Goal: Use online tool/utility: Utilize a website feature to perform a specific function

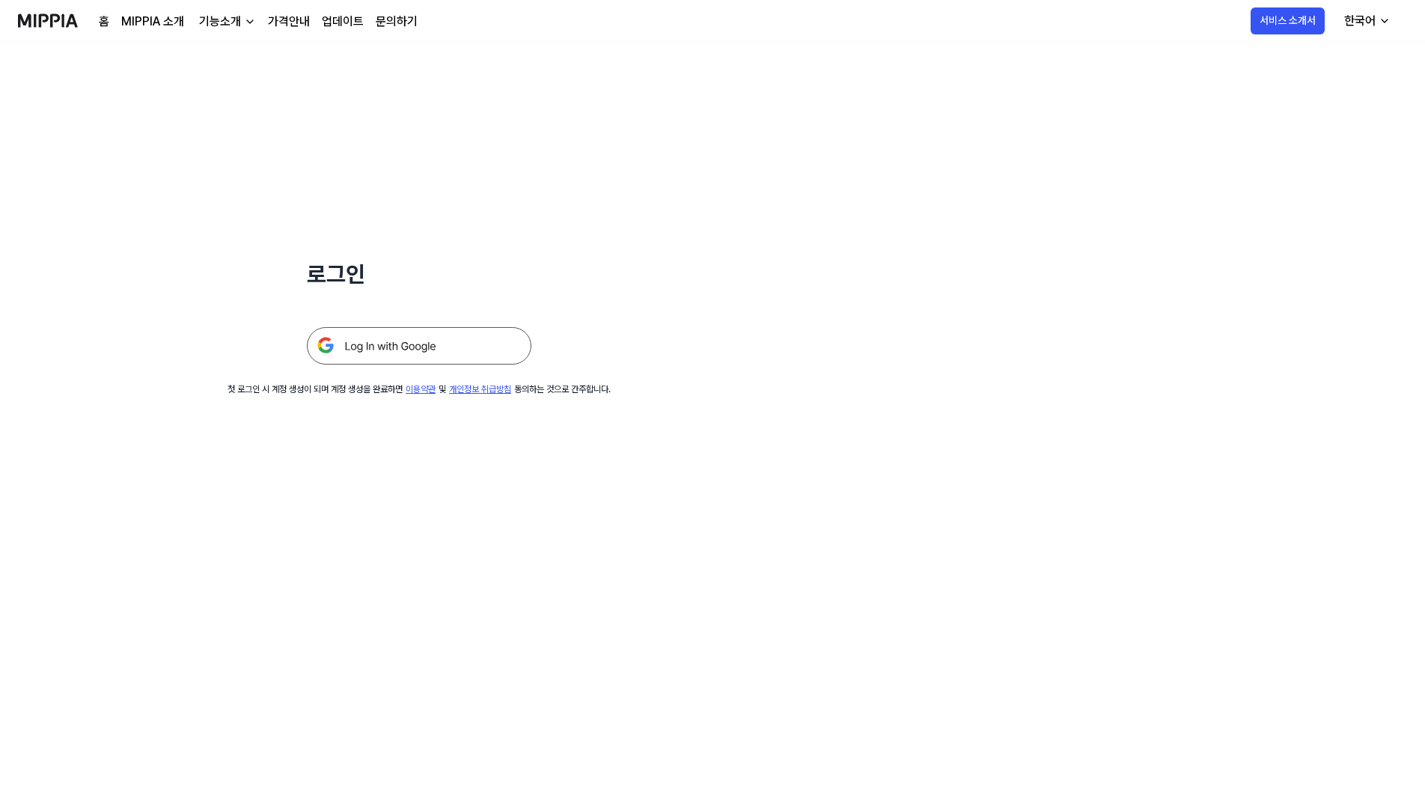
click at [423, 348] on img at bounding box center [419, 345] width 225 height 37
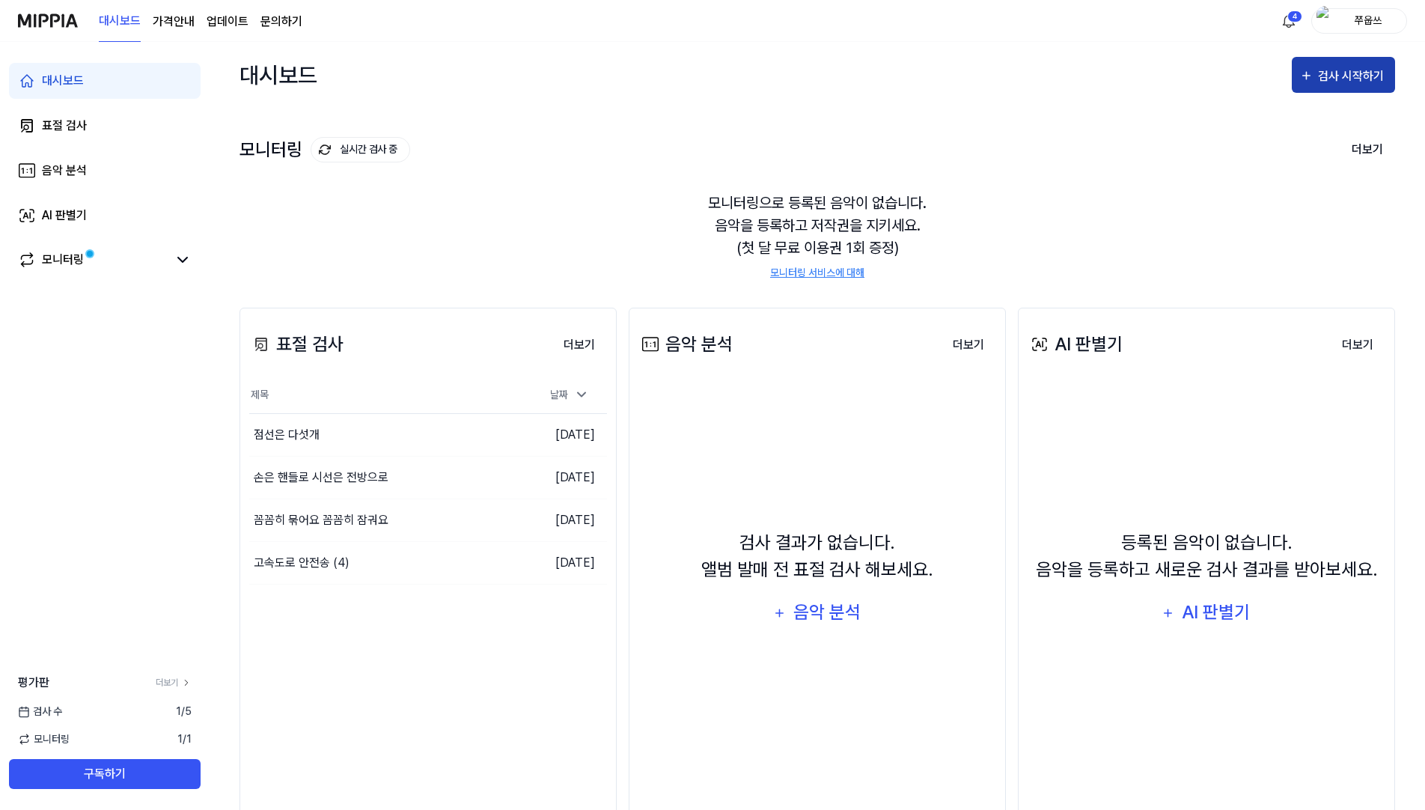
click at [1328, 73] on div "검사 시작하기" at bounding box center [1353, 76] width 70 height 19
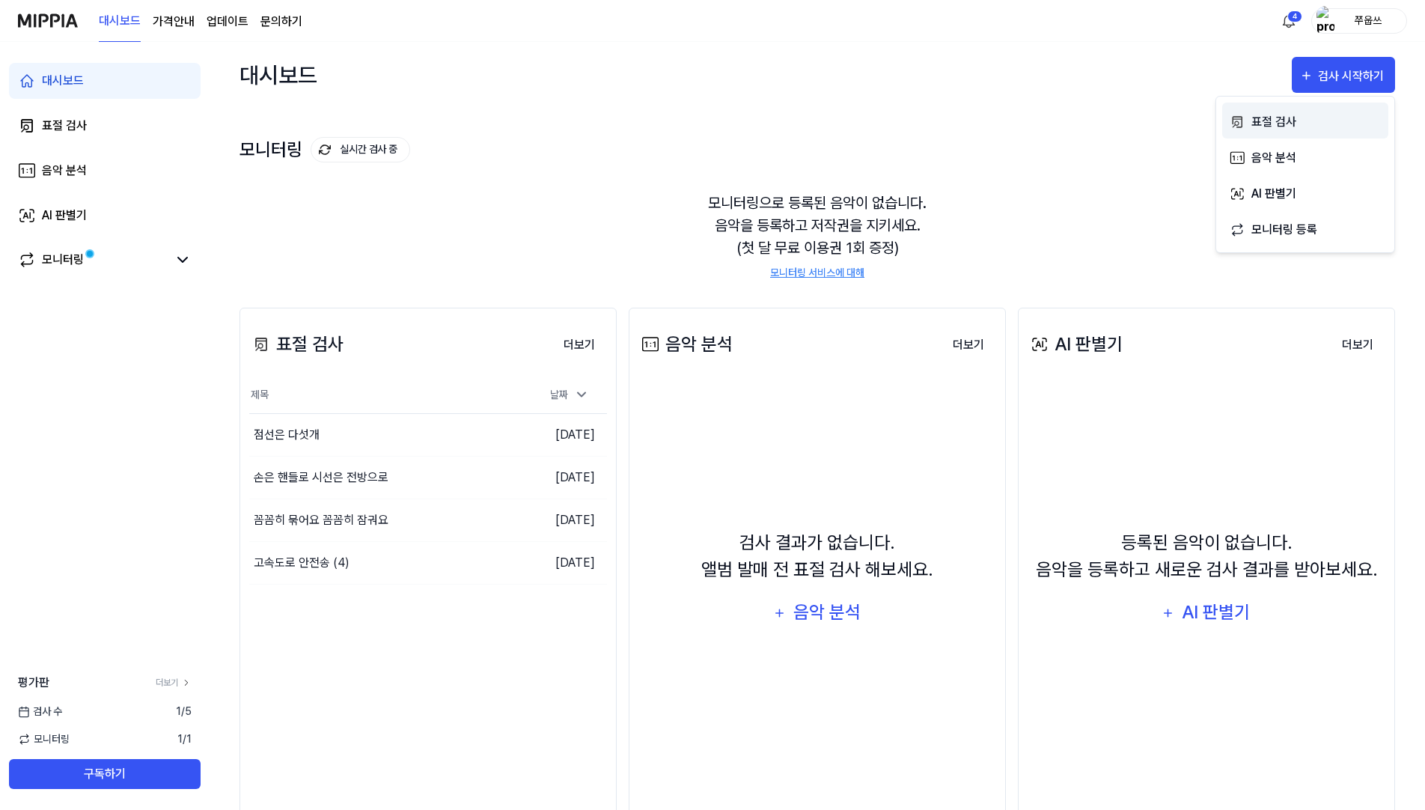
click at [1291, 121] on div "표절 검사" at bounding box center [1316, 121] width 130 height 19
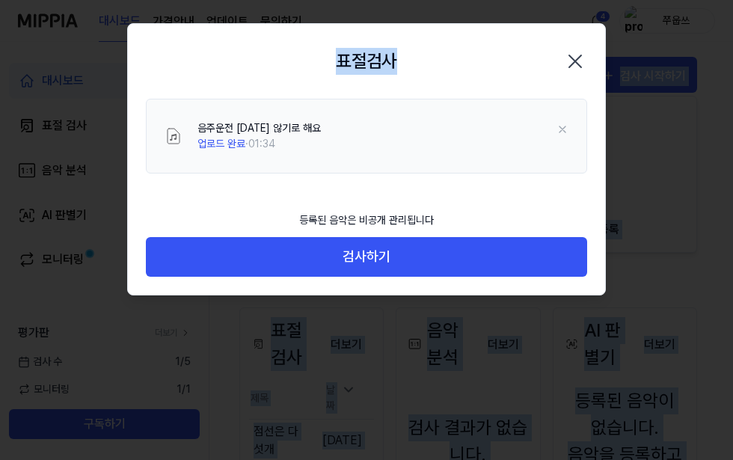
drag, startPoint x: 434, startPoint y: 34, endPoint x: 225, endPoint y: -91, distance: 243.3
click at [225, 0] on html "대시보드 가격안내 업데이트 문의하기 4 쭈웁쓰 대시보드 표절 검사 음악 분석 AI 판별기 모니터링 평가판 더보기 검사 [DATE] 모니터링 1…" at bounding box center [366, 230] width 733 height 460
drag, startPoint x: 225, startPoint y: -91, endPoint x: 293, endPoint y: 33, distance: 141.7
click at [293, 33] on div "표절검사 닫기" at bounding box center [366, 61] width 477 height 75
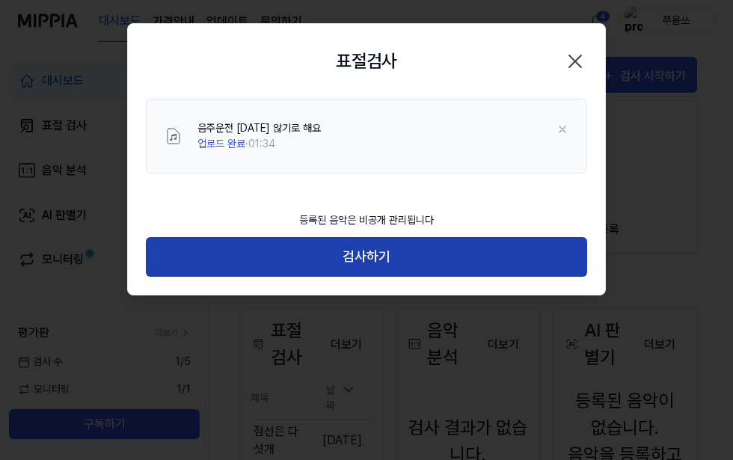
click at [373, 257] on button "검사하기" at bounding box center [367, 257] width 442 height 40
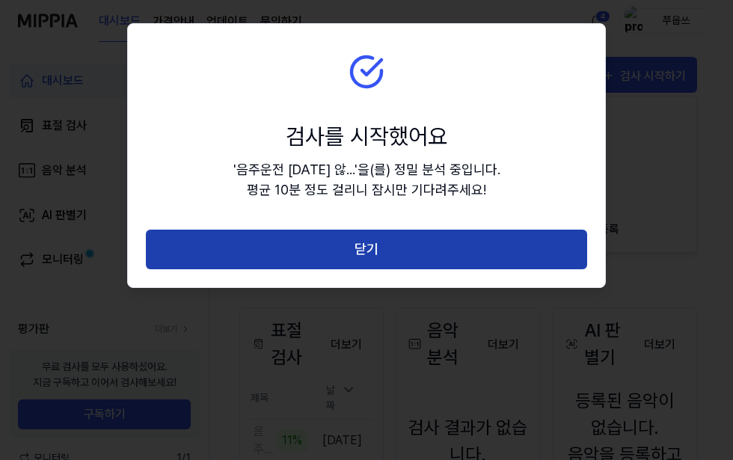
click at [371, 248] on button "닫기" at bounding box center [367, 250] width 442 height 40
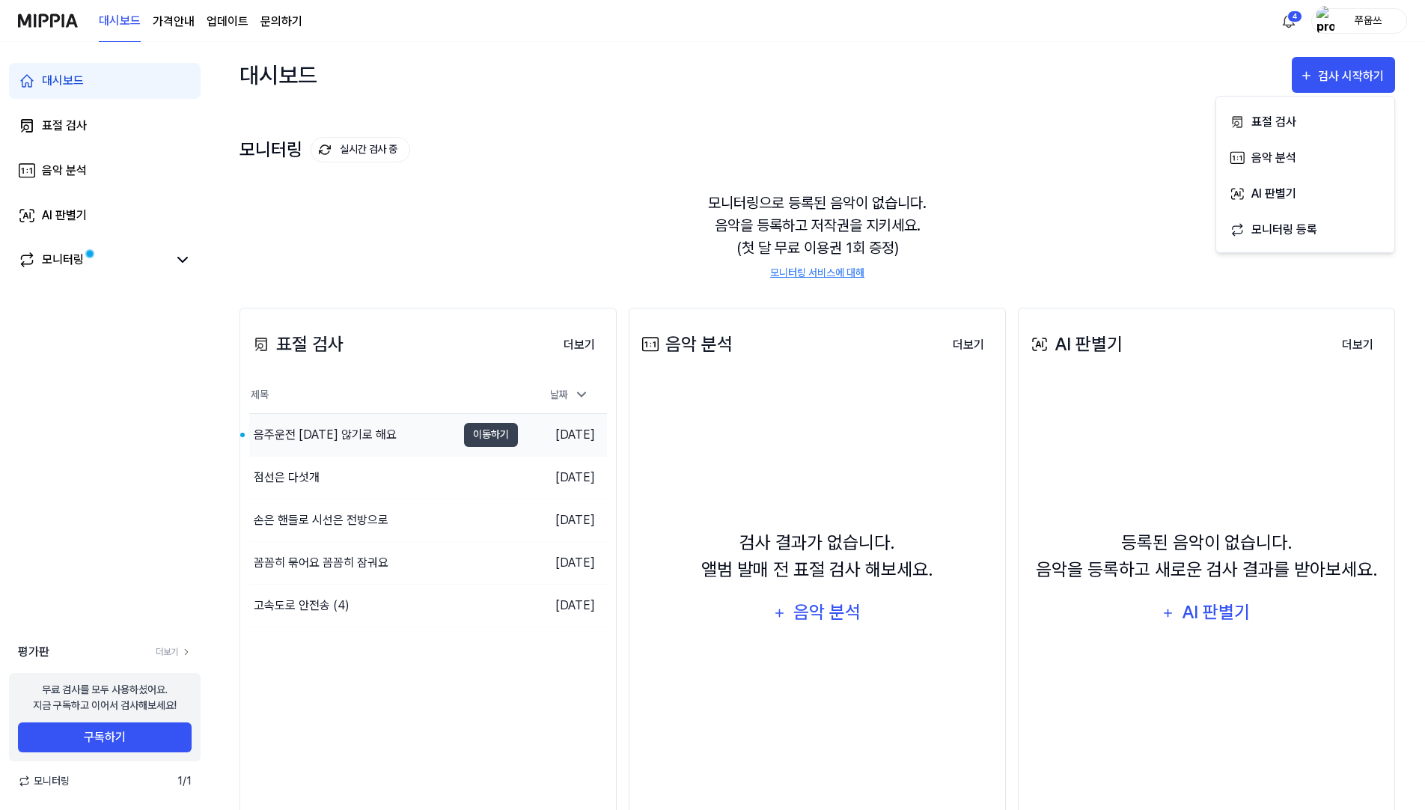
click at [352, 436] on div "음주운전 [DATE] 않기로 해요" at bounding box center [325, 435] width 143 height 18
